Goal: Contribute content

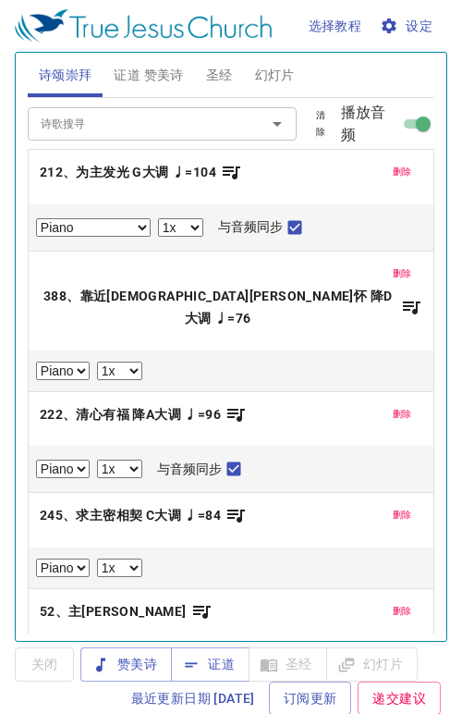
select select "1"
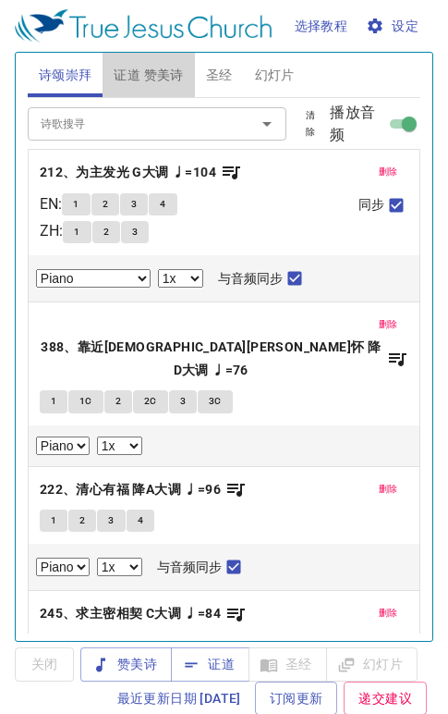
click at [164, 67] on span "证道 赞美诗" at bounding box center [148, 75] width 69 height 23
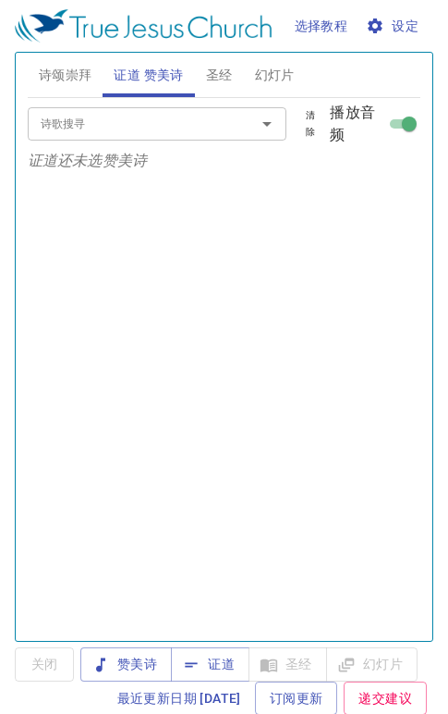
click at [224, 658] on span "证道" at bounding box center [210, 664] width 49 height 23
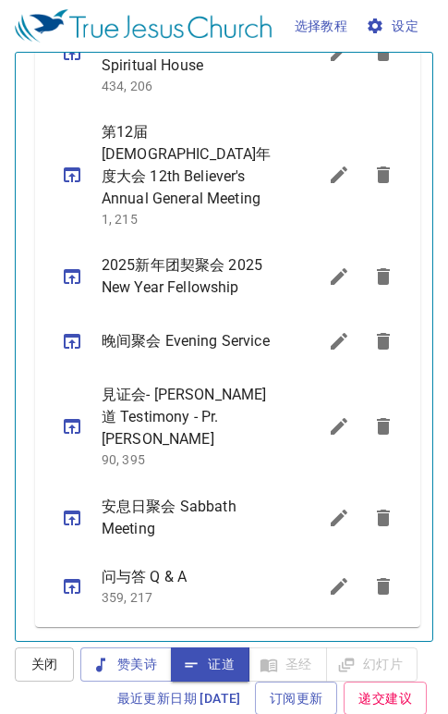
scroll to position [1040, 0]
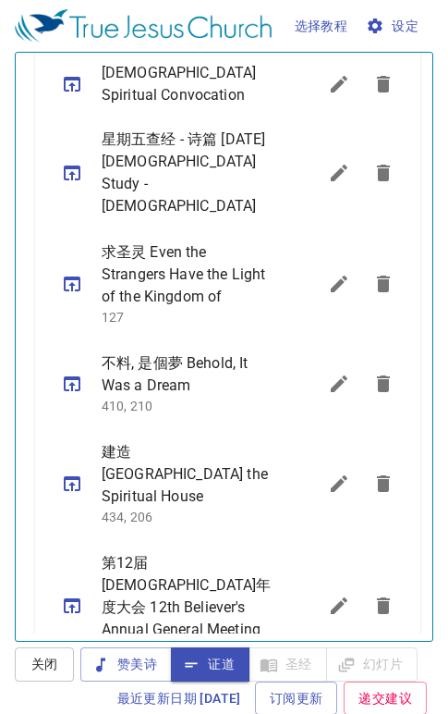
click at [331, 165] on icon "sermon lineup list" at bounding box center [339, 173] width 17 height 17
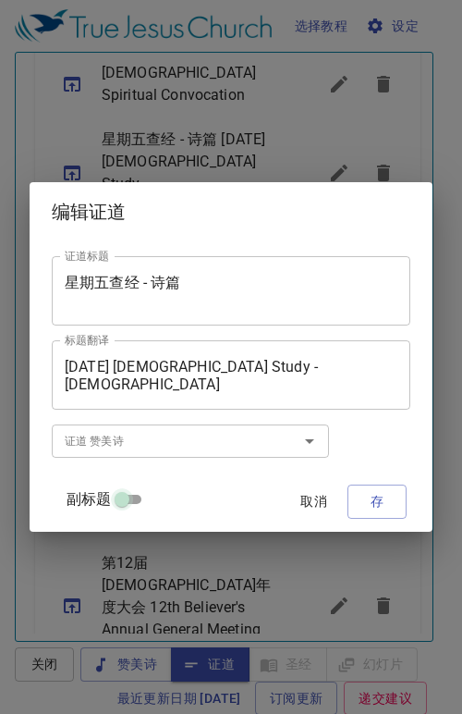
click at [125, 495] on input "副标题" at bounding box center [122, 503] width 67 height 22
checkbox input "true"
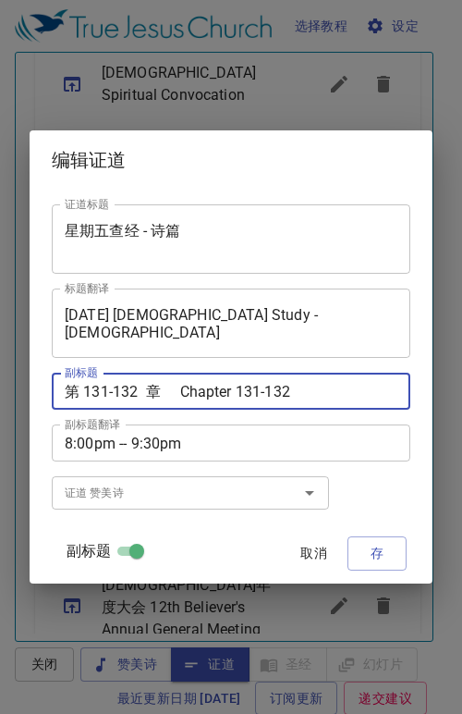
click at [137, 391] on textarea "第 131-132 章 Chapter 131-132" at bounding box center [231, 392] width 333 height 18
click at [294, 387] on textarea "第 134-135 章 Chapter 131-132" at bounding box center [231, 392] width 333 height 18
type textarea "第 134-135 章 Chapter 134-135"
click at [376, 557] on span "存" at bounding box center [377, 553] width 30 height 23
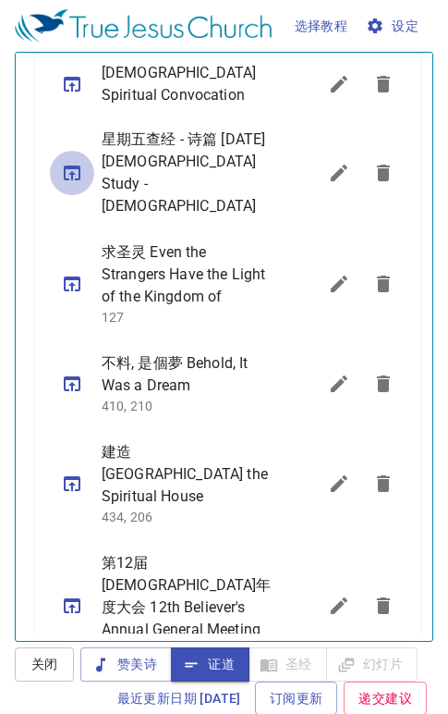
click at [71, 165] on icon "sermon lineup list" at bounding box center [72, 172] width 17 height 15
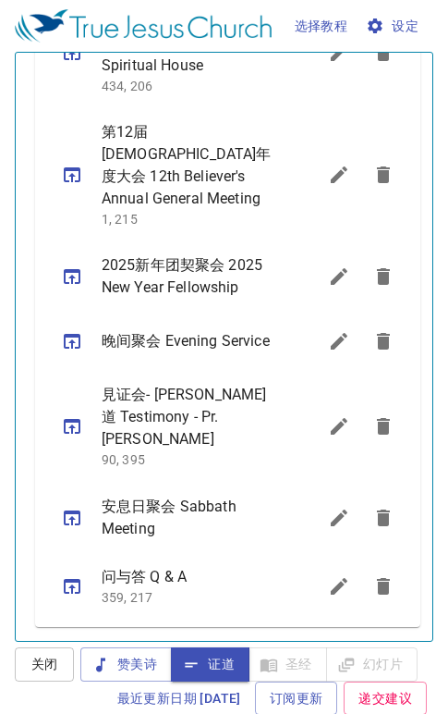
scroll to position [1, 0]
